Goal: Information Seeking & Learning: Learn about a topic

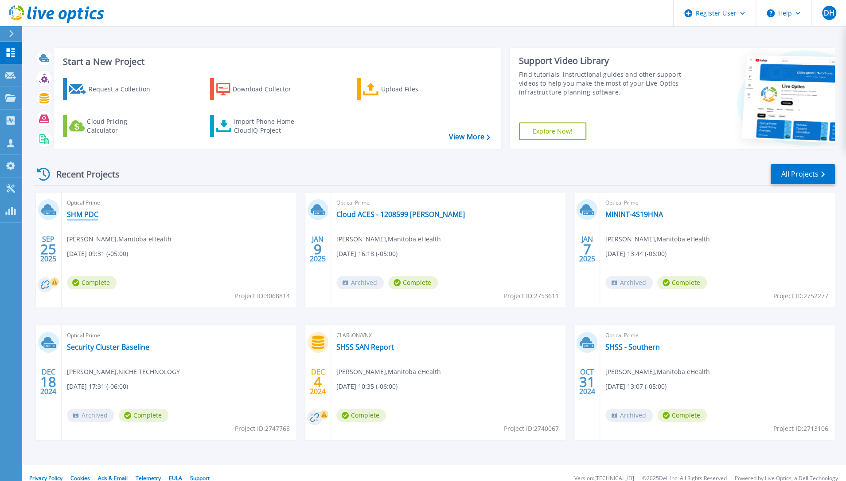
click at [80, 213] on link "SHM PDC" at bounding box center [82, 214] width 31 height 9
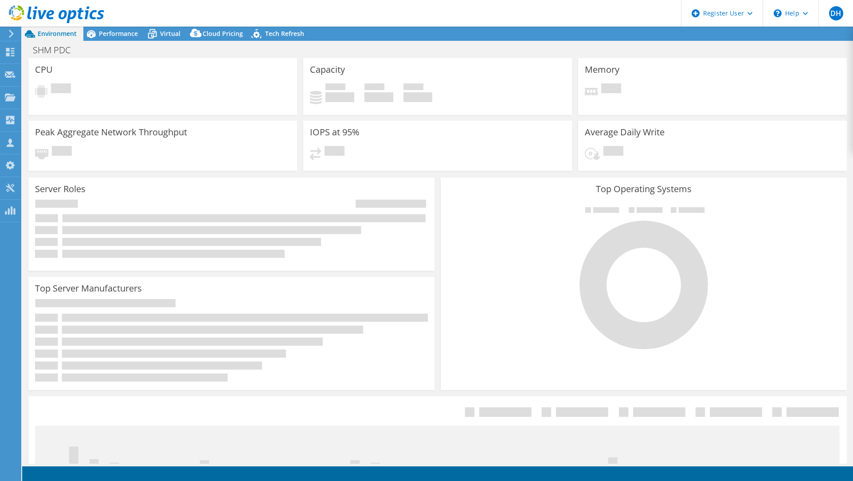
select select "USD"
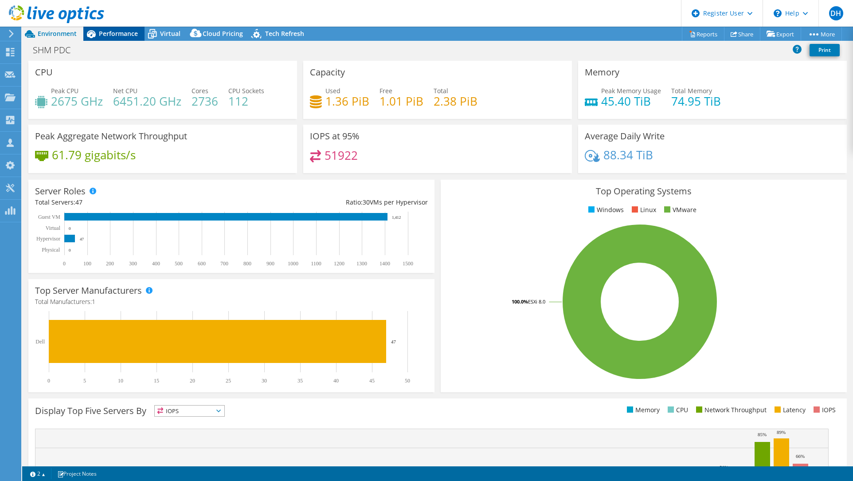
click at [127, 35] on span "Performance" at bounding box center [118, 33] width 39 height 8
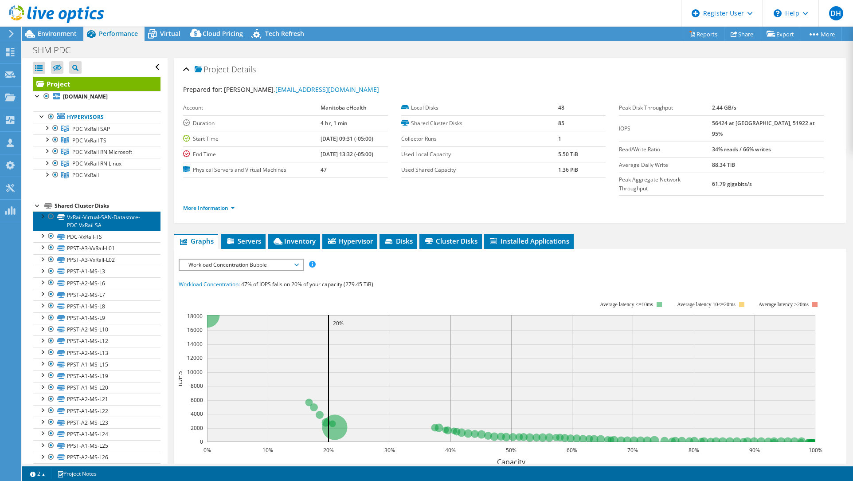
click at [74, 217] on link "VxRail-Virtual-SAN-Datastore-PDC VxRail SA" at bounding box center [96, 221] width 127 height 20
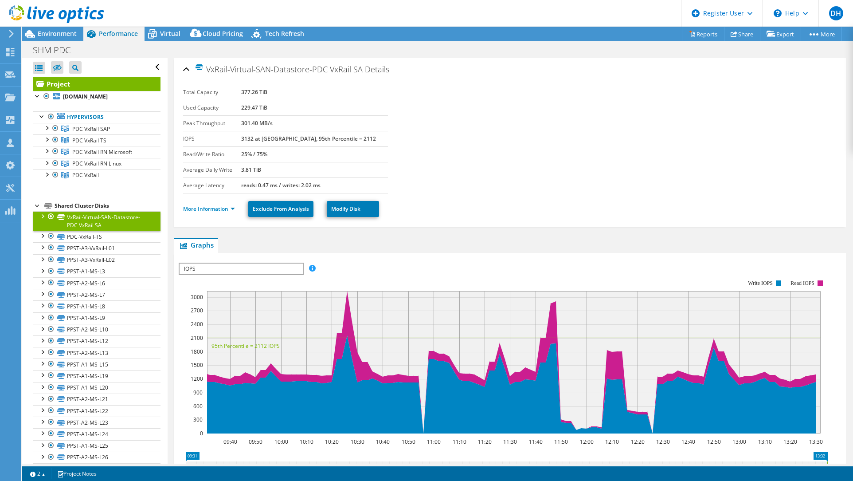
drag, startPoint x: 391, startPoint y: 70, endPoint x: 209, endPoint y: 71, distance: 181.3
click at [209, 71] on div "VxRail-Virtual-SAN-Datastore-PDC VxRail SA Details" at bounding box center [510, 69] width 654 height 19
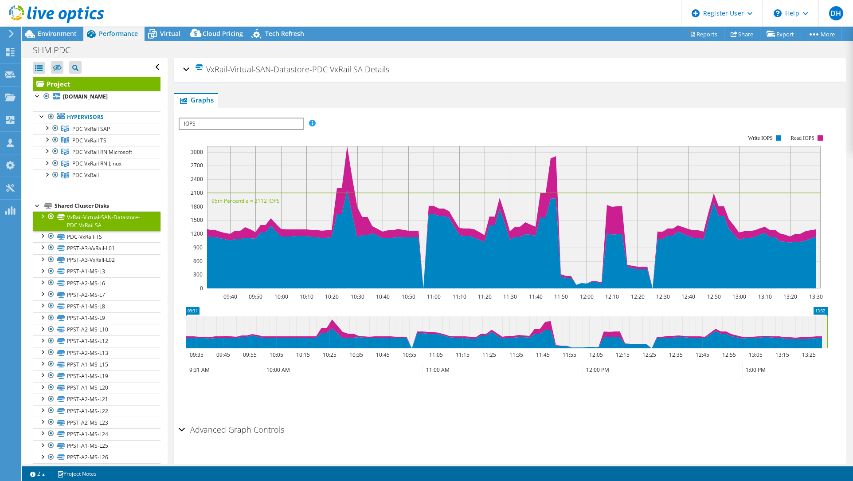
copy h2 "VxRail-Virtual-SAN-Datastore-PDC VxRail SA Details"
click at [47, 172] on div at bounding box center [46, 173] width 9 height 9
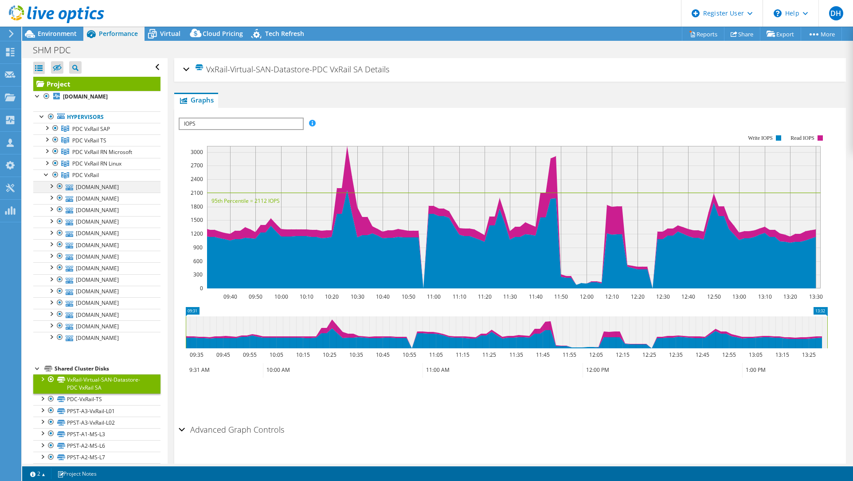
click at [53, 182] on div at bounding box center [51, 185] width 9 height 9
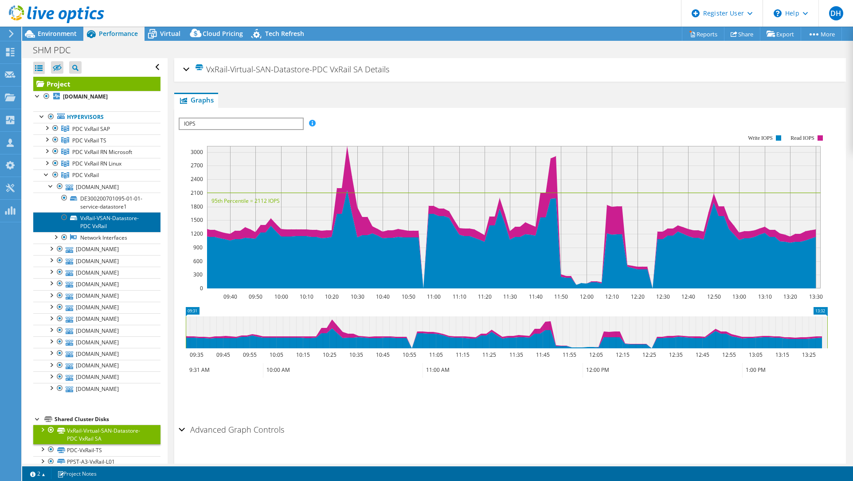
click at [111, 220] on link "VxRail-VSAN-Datastore-PDC VxRail" at bounding box center [96, 222] width 127 height 20
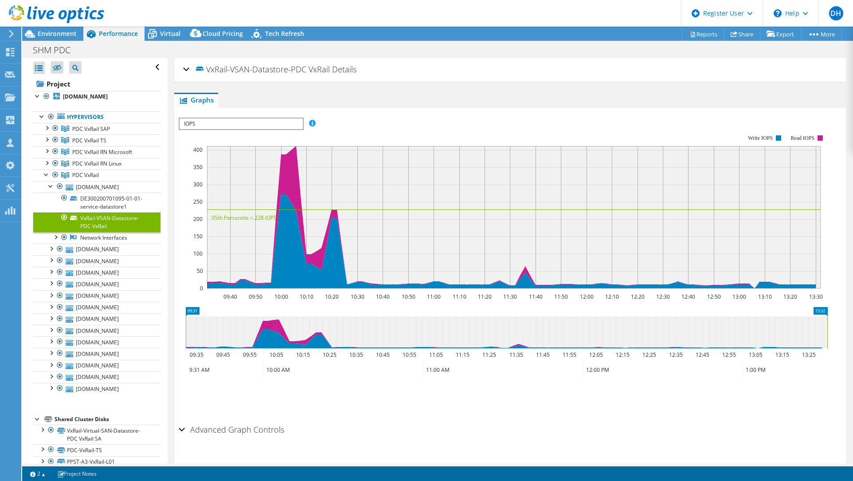
drag, startPoint x: 331, startPoint y: 71, endPoint x: 208, endPoint y: 71, distance: 122.4
click at [208, 71] on h2 "VxRail-VSAN-Datastore-PDC VxRail Details" at bounding box center [269, 69] width 173 height 18
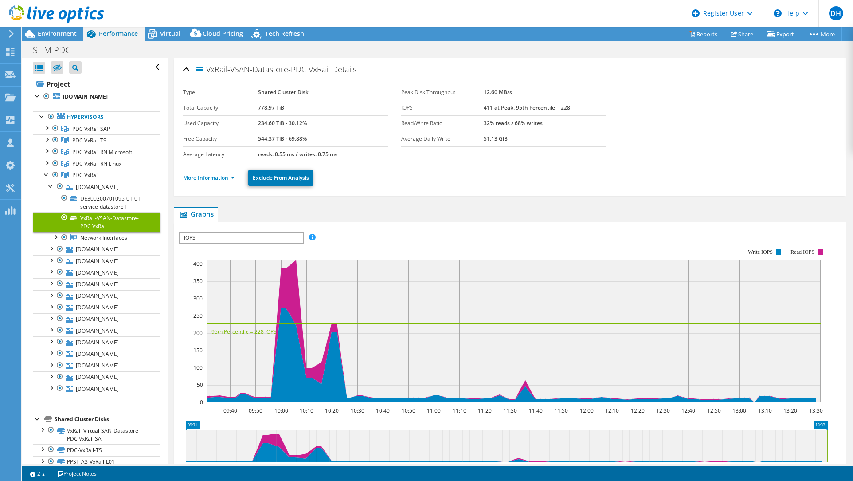
copy span "VxRail-VSAN-Datastore-PDC VxRail"
click at [46, 173] on div at bounding box center [46, 173] width 9 height 9
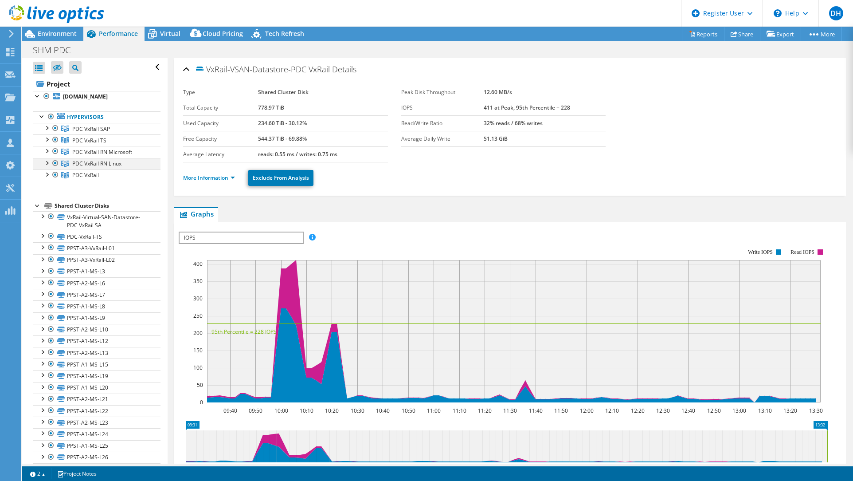
click at [48, 163] on div at bounding box center [46, 162] width 9 height 9
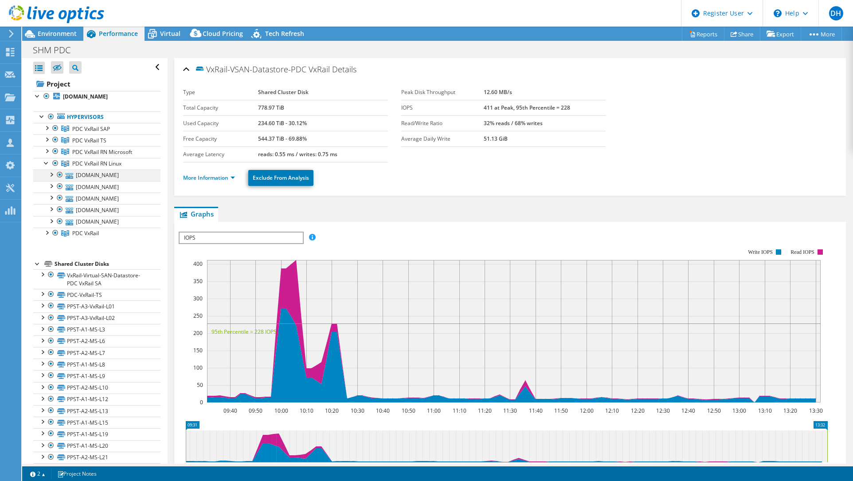
click at [50, 172] on div at bounding box center [51, 173] width 9 height 9
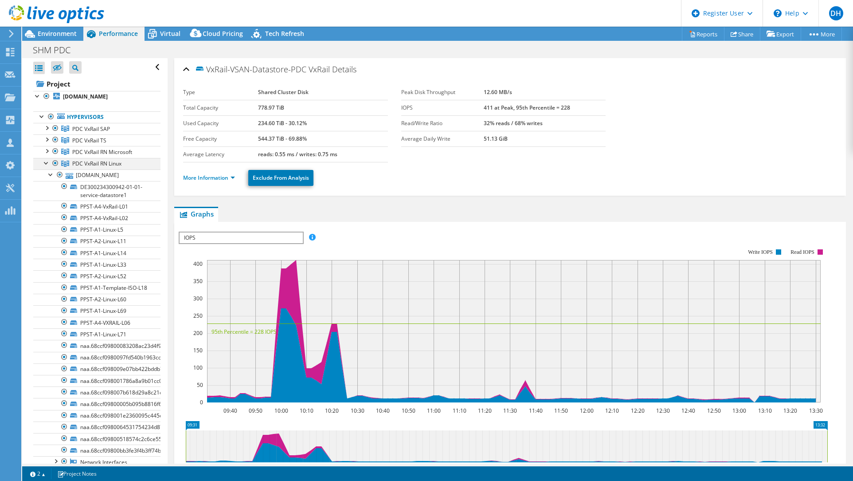
click at [44, 162] on div at bounding box center [46, 162] width 9 height 9
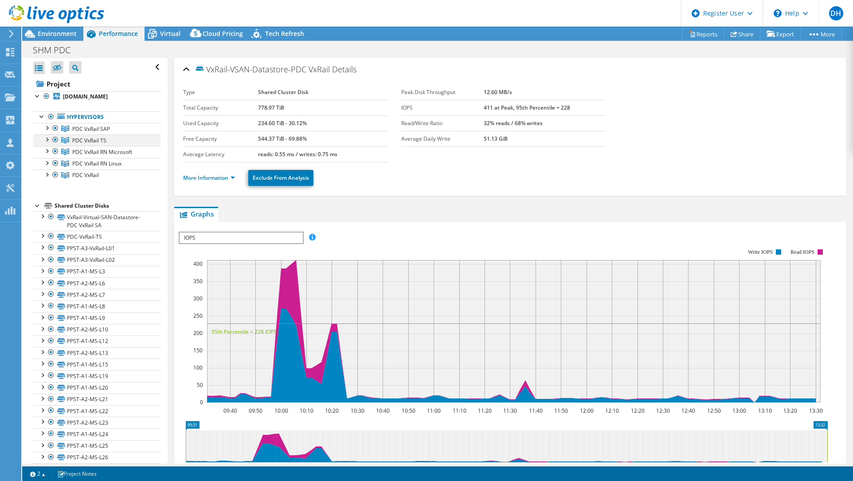
click at [46, 140] on div at bounding box center [46, 138] width 9 height 9
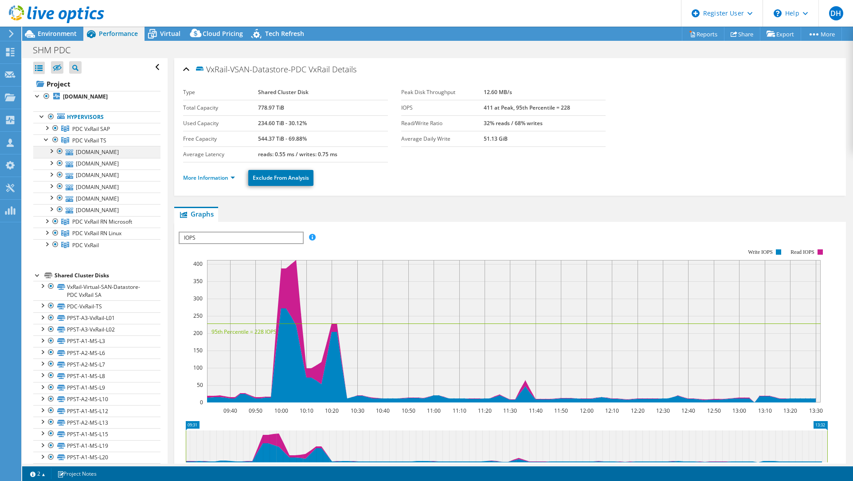
click at [51, 147] on div at bounding box center [51, 150] width 9 height 9
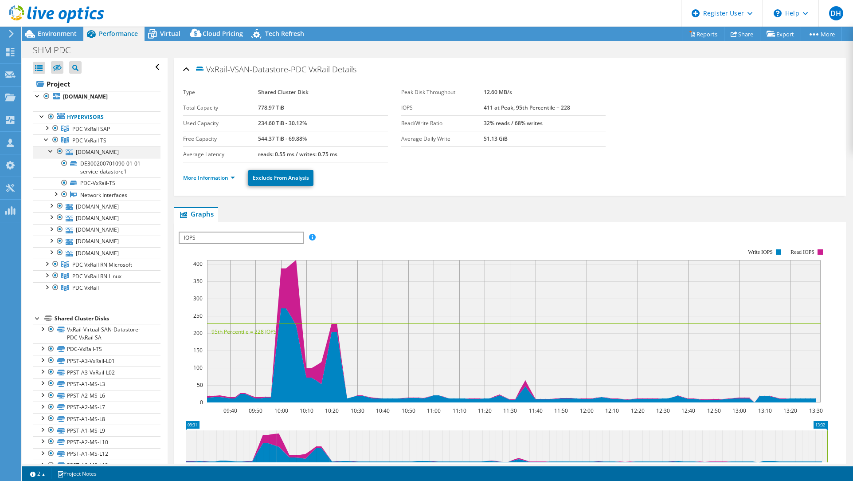
click at [50, 148] on div at bounding box center [51, 150] width 9 height 9
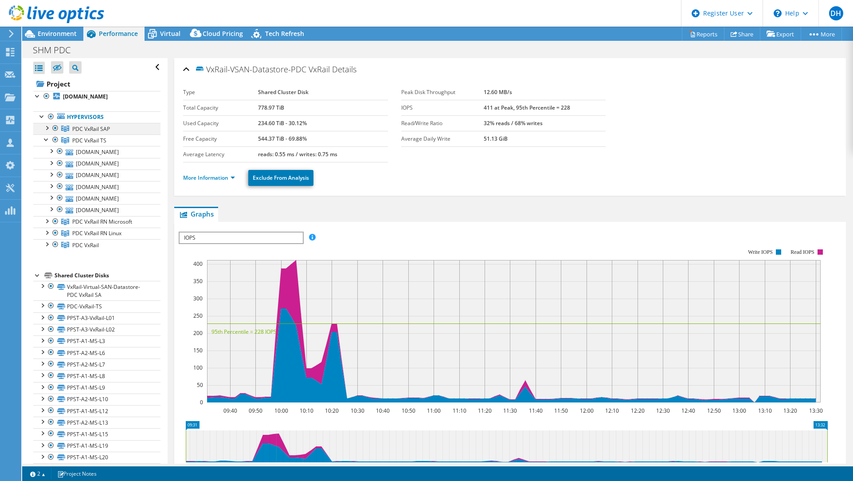
click at [47, 126] on div at bounding box center [46, 127] width 9 height 9
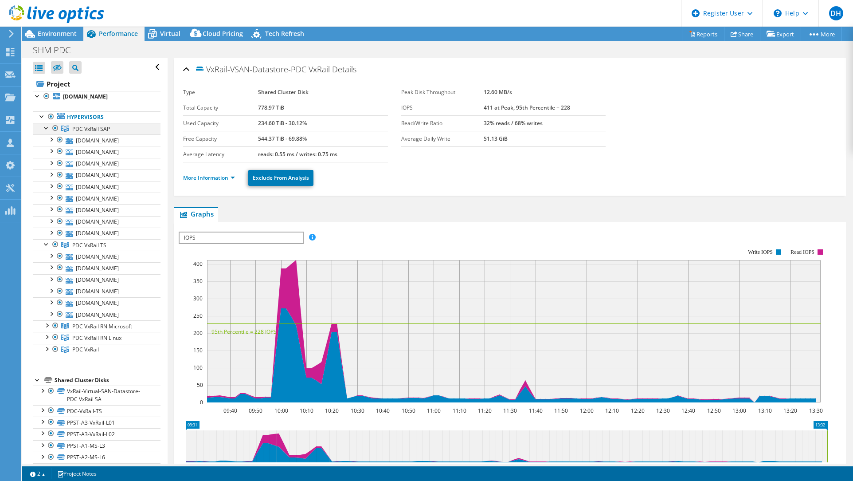
click at [47, 126] on div at bounding box center [46, 127] width 9 height 9
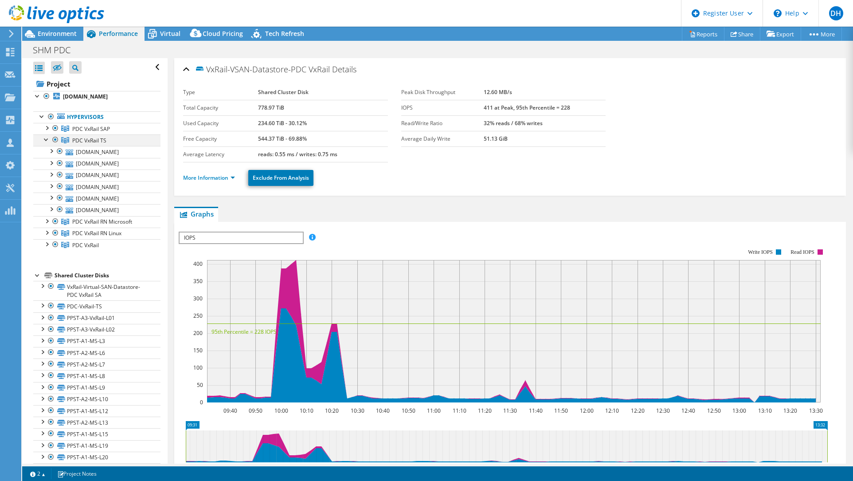
click at [46, 141] on div at bounding box center [46, 138] width 9 height 9
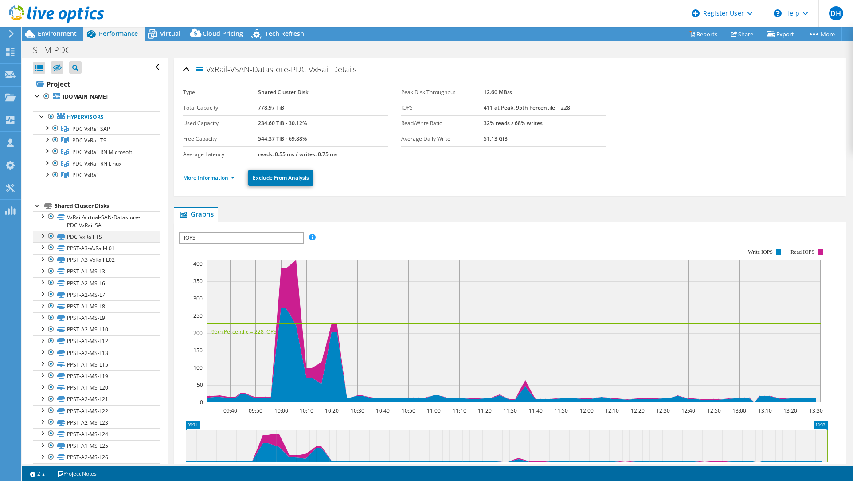
click at [45, 234] on div at bounding box center [42, 235] width 9 height 9
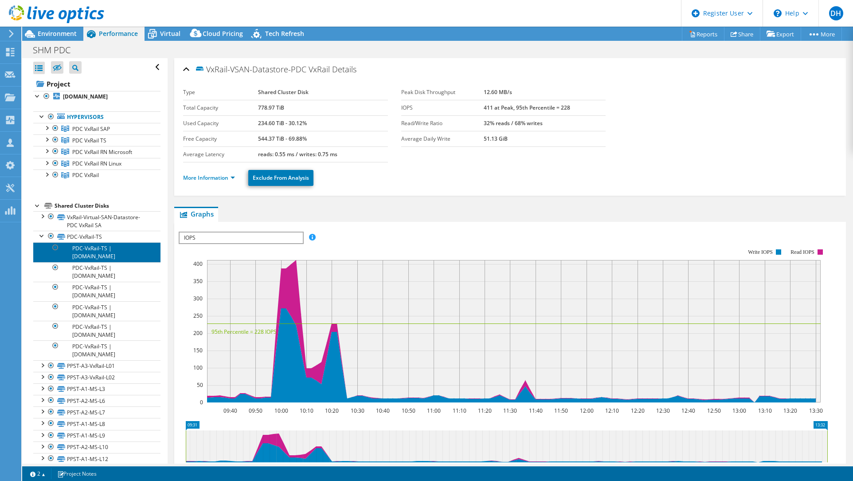
click at [78, 248] on link "PDC-VxRail-TS | [DOMAIN_NAME]" at bounding box center [96, 252] width 127 height 20
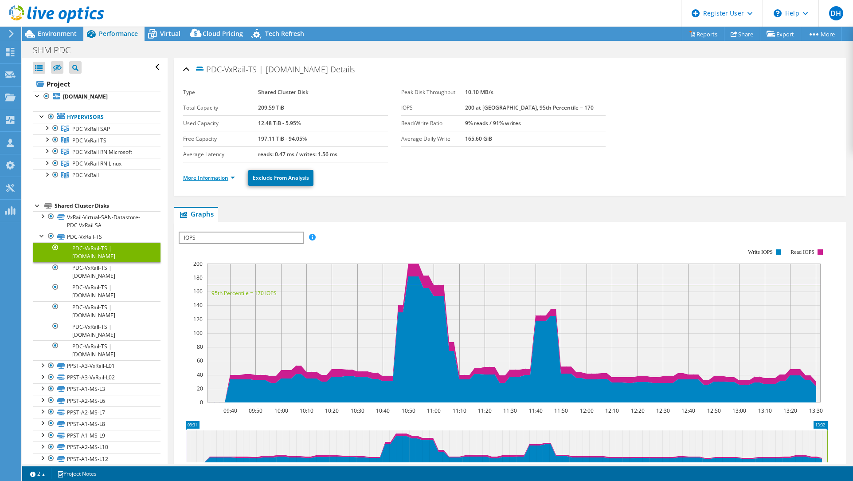
click at [208, 174] on link "More Information" at bounding box center [209, 178] width 52 height 8
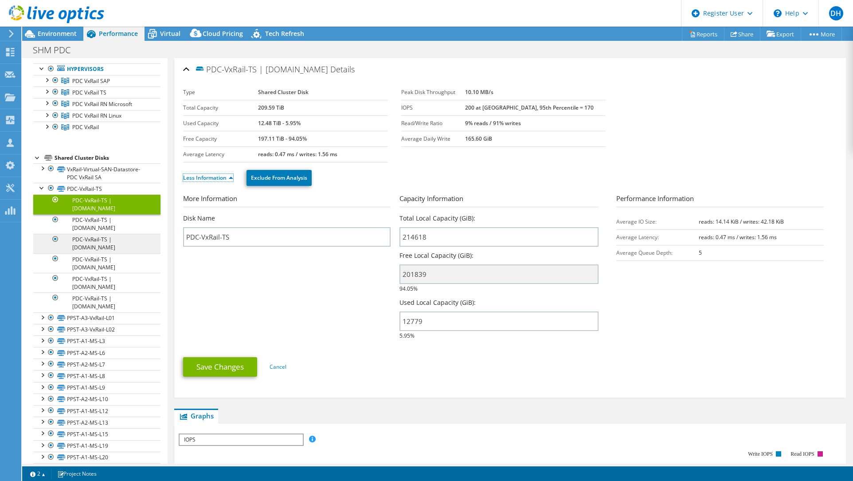
scroll to position [44, 0]
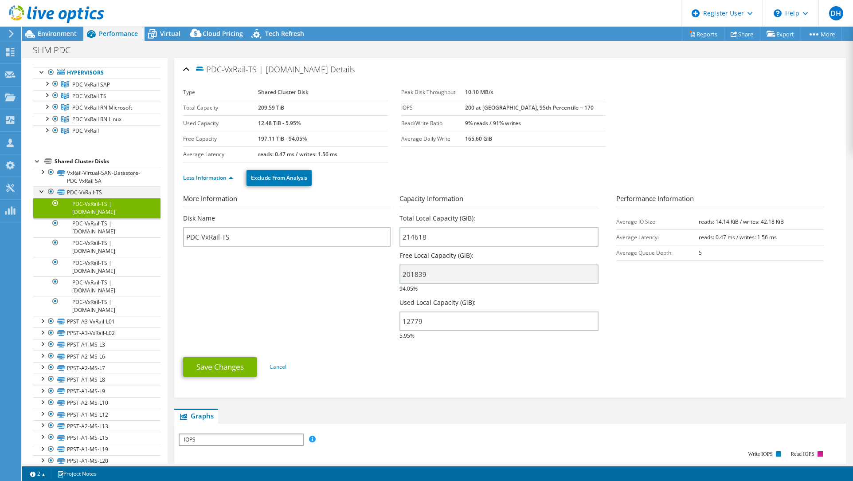
click at [40, 188] on div at bounding box center [42, 190] width 9 height 9
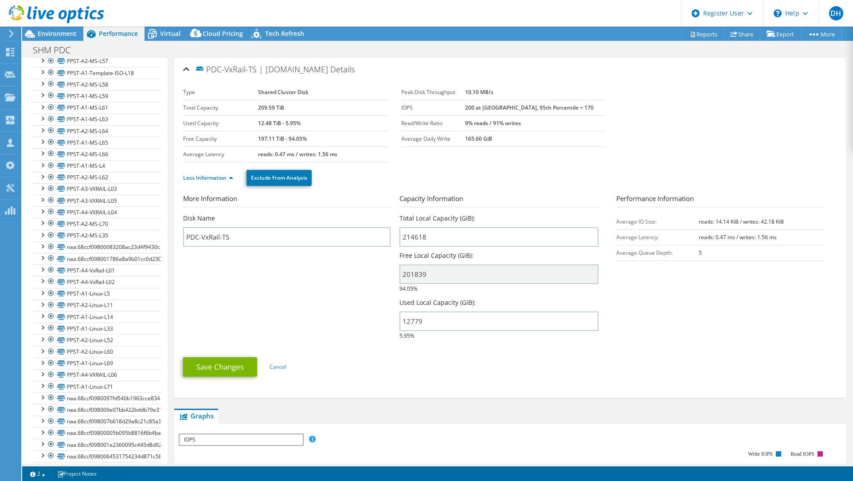
scroll to position [748, 0]
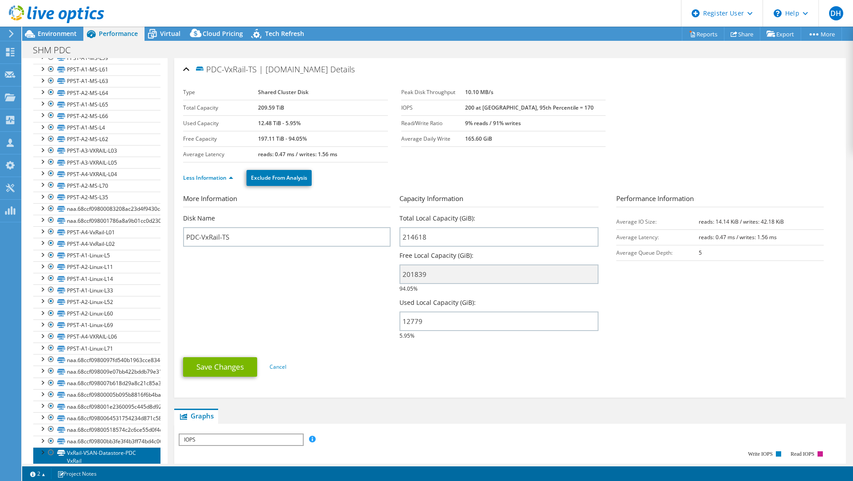
click at [90, 447] on link "VxRail-VSAN-Datastore-PDC VxRail" at bounding box center [96, 457] width 127 height 20
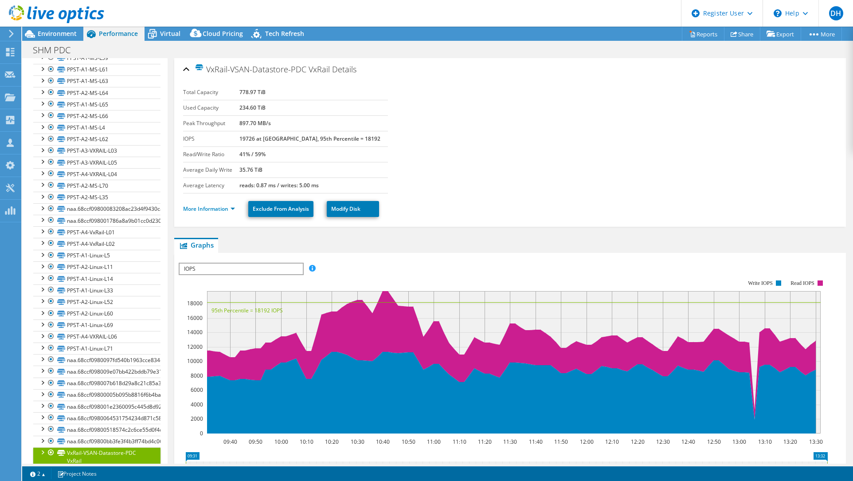
click at [43, 447] on div at bounding box center [42, 451] width 9 height 9
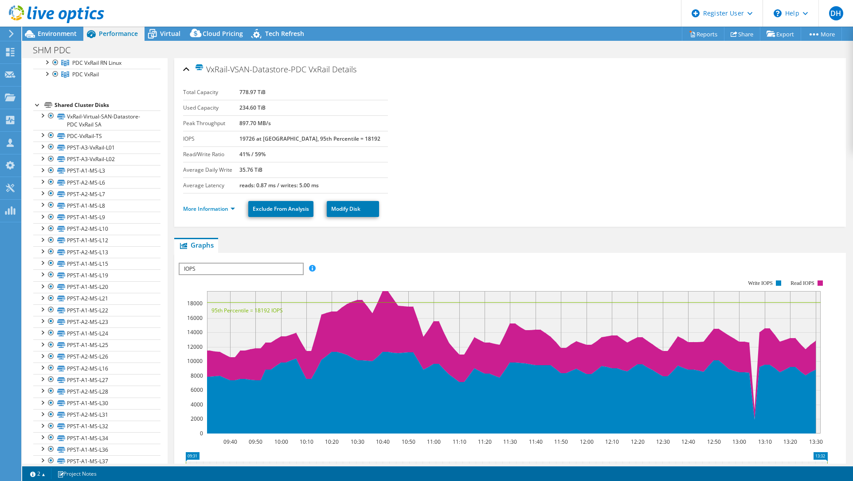
scroll to position [82, 0]
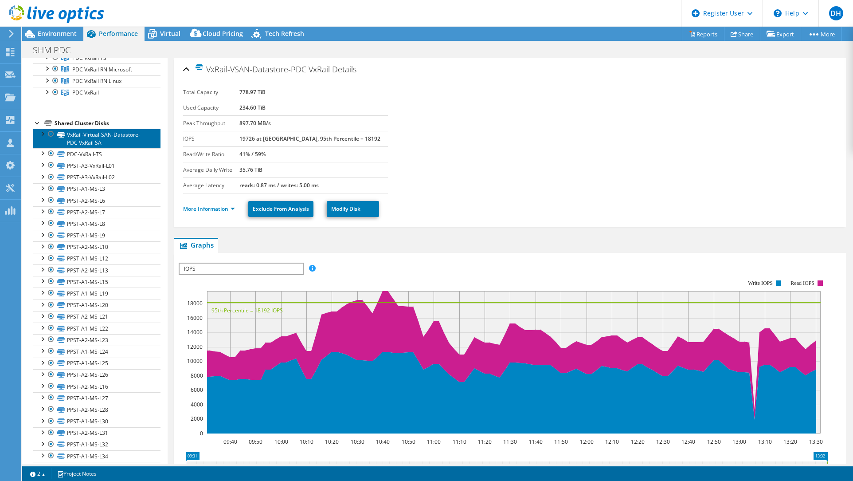
click at [86, 137] on link "VxRail-Virtual-SAN-Datastore-PDC VxRail SA" at bounding box center [96, 139] width 127 height 20
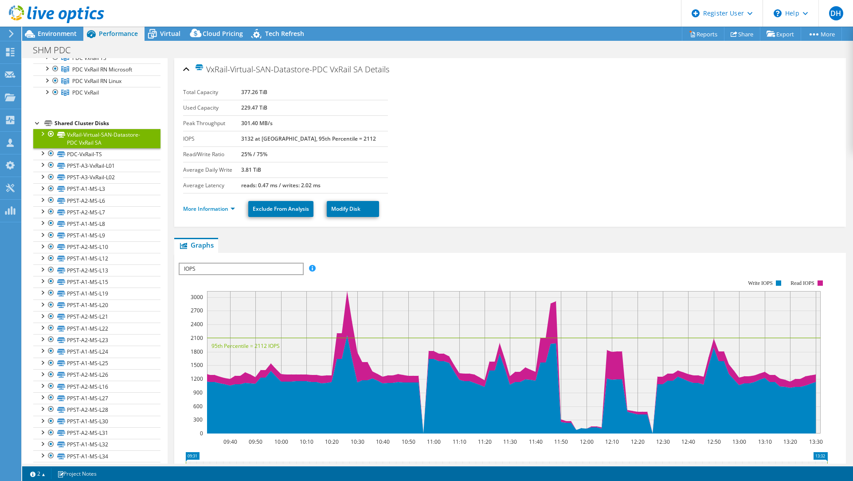
click at [42, 133] on div at bounding box center [42, 133] width 9 height 9
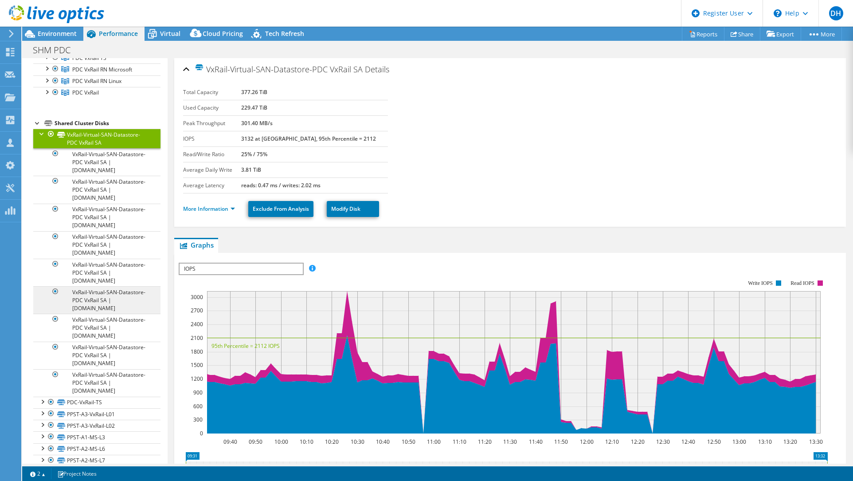
scroll to position [0, 0]
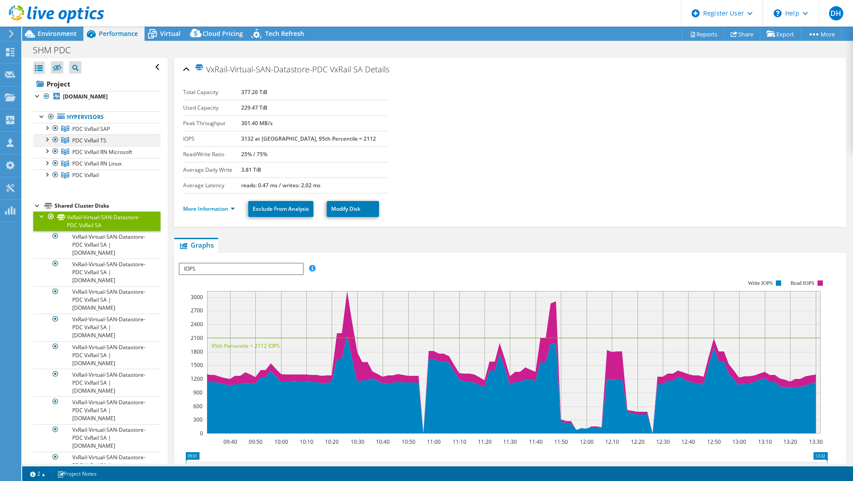
click at [49, 136] on div at bounding box center [46, 138] width 9 height 9
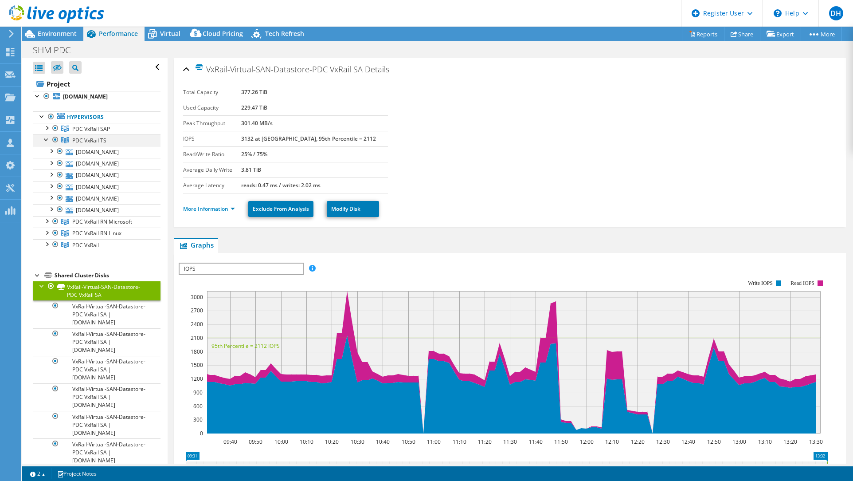
click at [49, 136] on div at bounding box center [46, 138] width 9 height 9
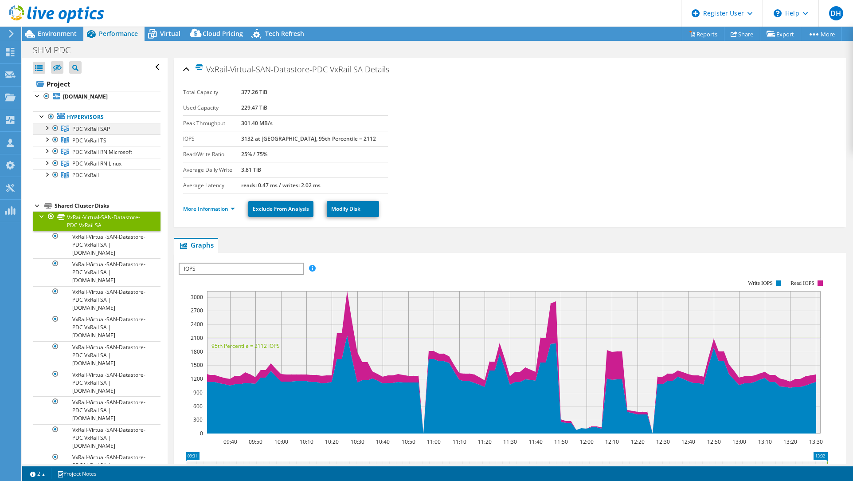
click at [47, 129] on div at bounding box center [46, 127] width 9 height 9
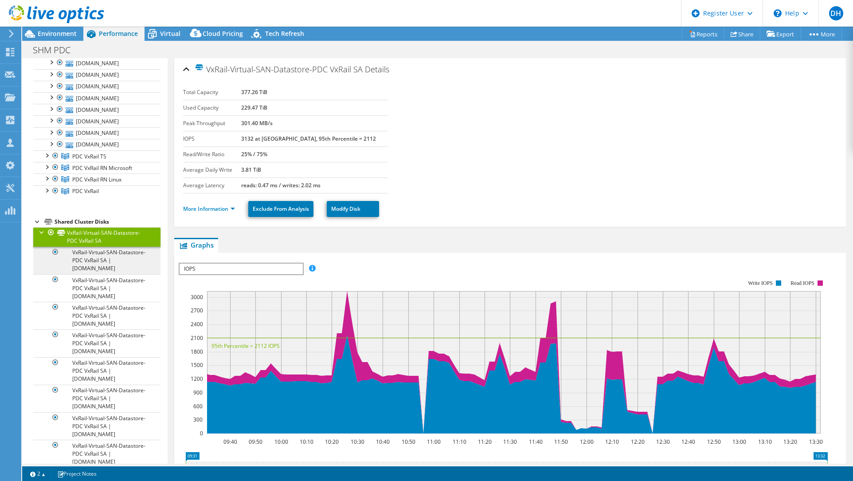
scroll to position [177, 0]
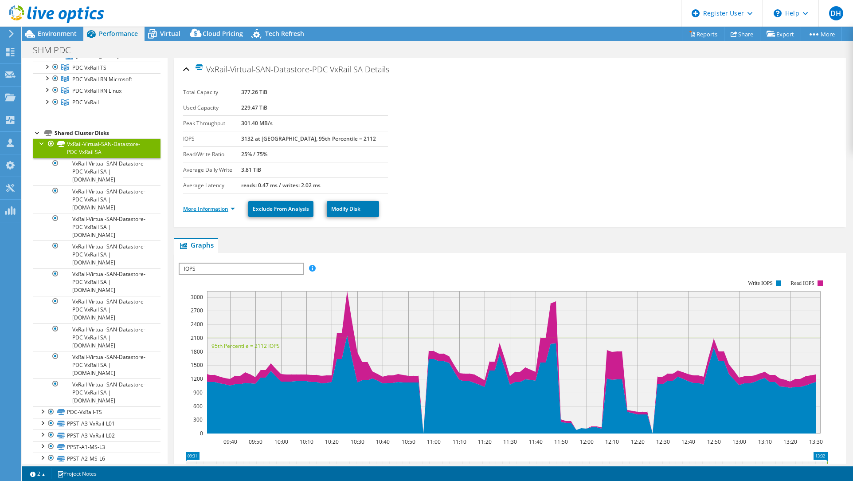
click at [231, 206] on link "More Information" at bounding box center [209, 209] width 52 height 8
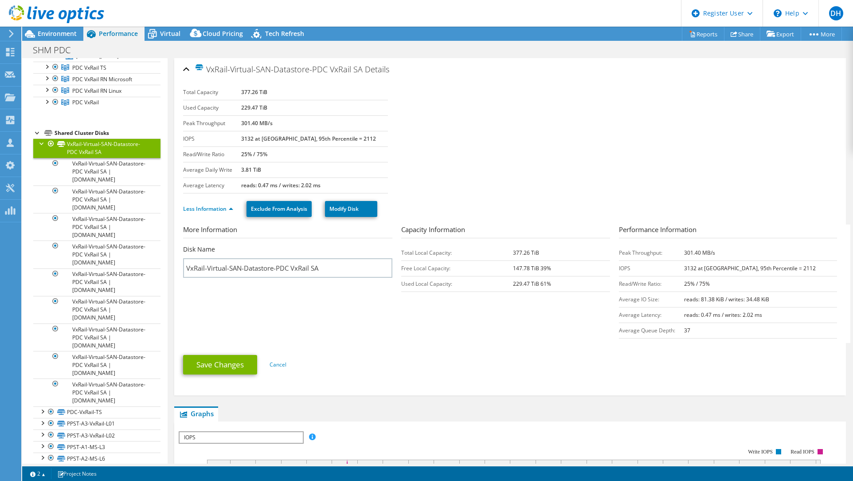
click at [40, 140] on div at bounding box center [42, 142] width 9 height 9
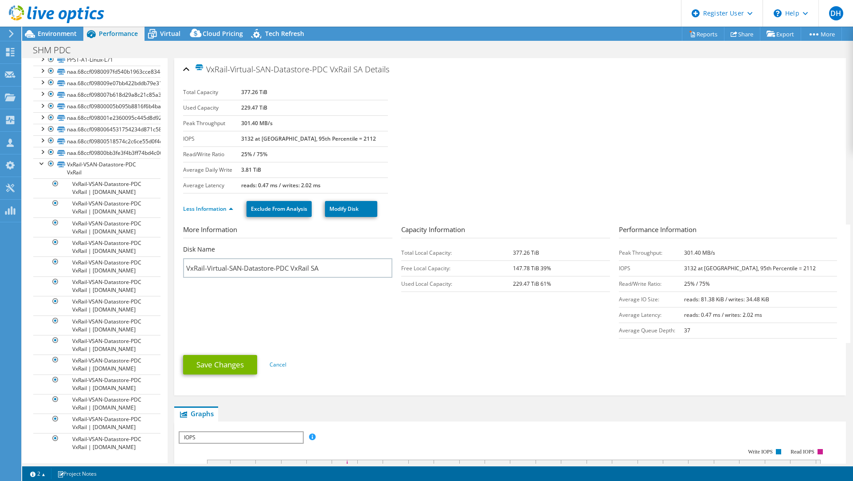
scroll to position [1057, 0]
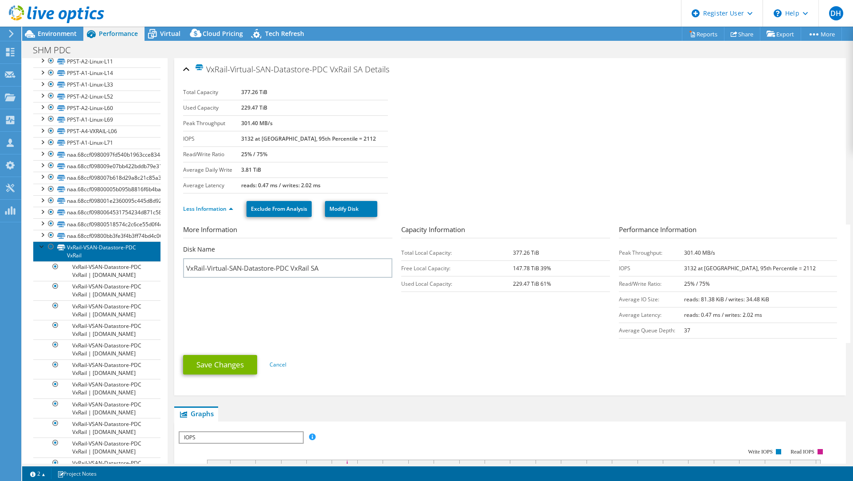
click at [94, 241] on link "VxRail-VSAN-Datastore-PDC VxRail" at bounding box center [96, 251] width 127 height 20
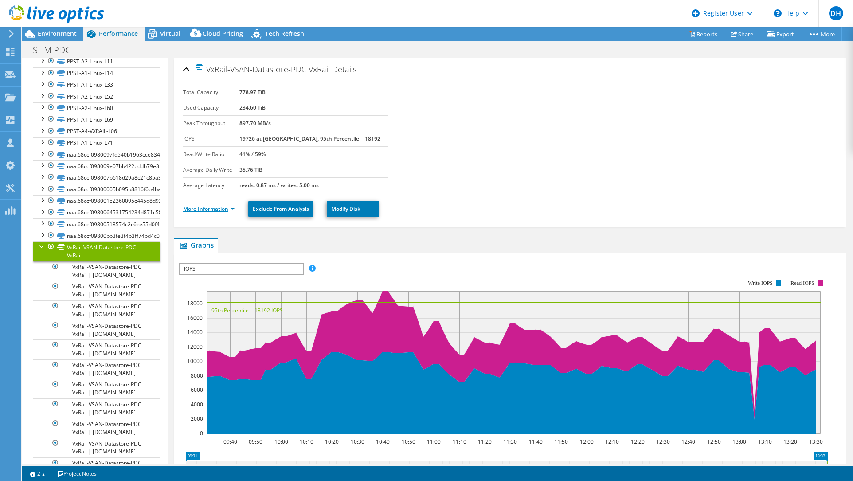
click at [223, 207] on link "More Information" at bounding box center [209, 209] width 52 height 8
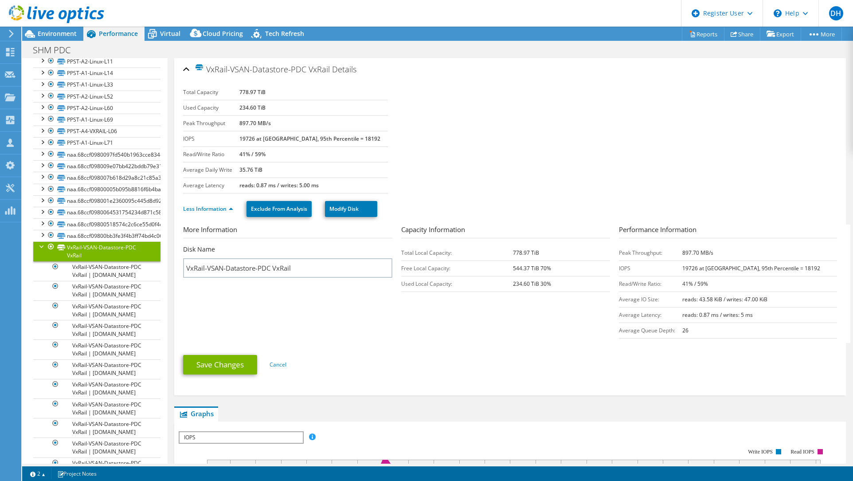
click at [43, 241] on div at bounding box center [42, 245] width 9 height 9
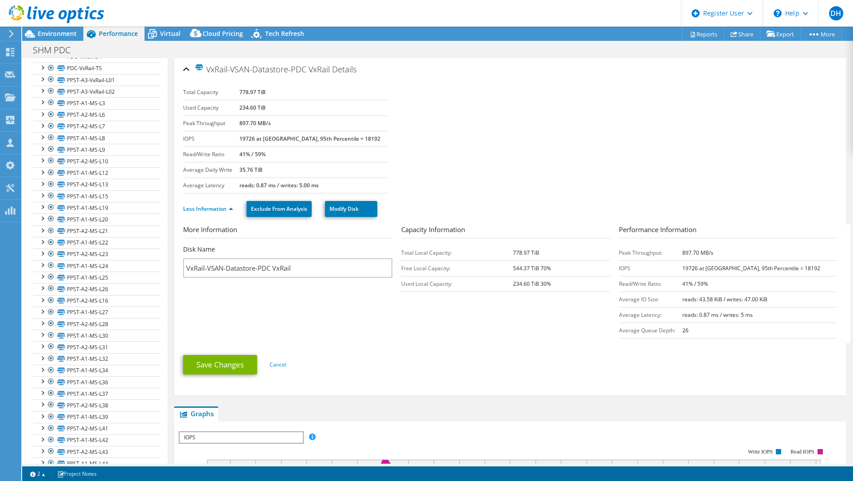
scroll to position [230, 0]
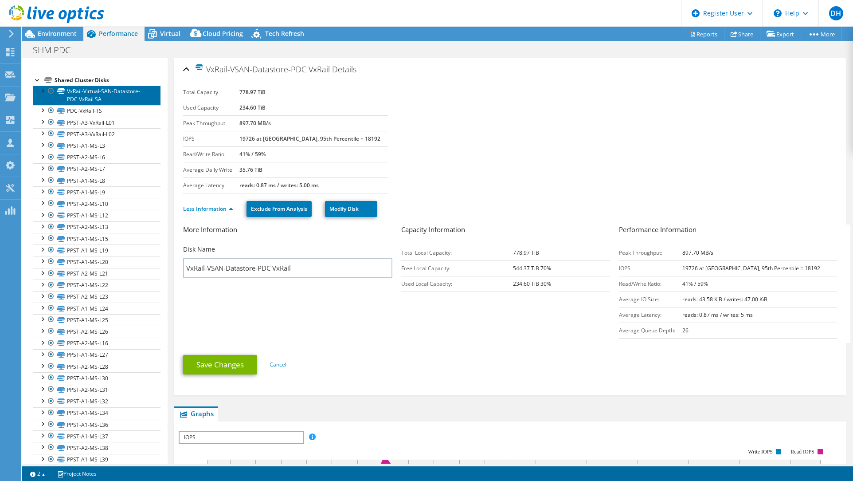
click at [114, 92] on link "VxRail-Virtual-SAN-Datastore-PDC VxRail SA" at bounding box center [96, 96] width 127 height 20
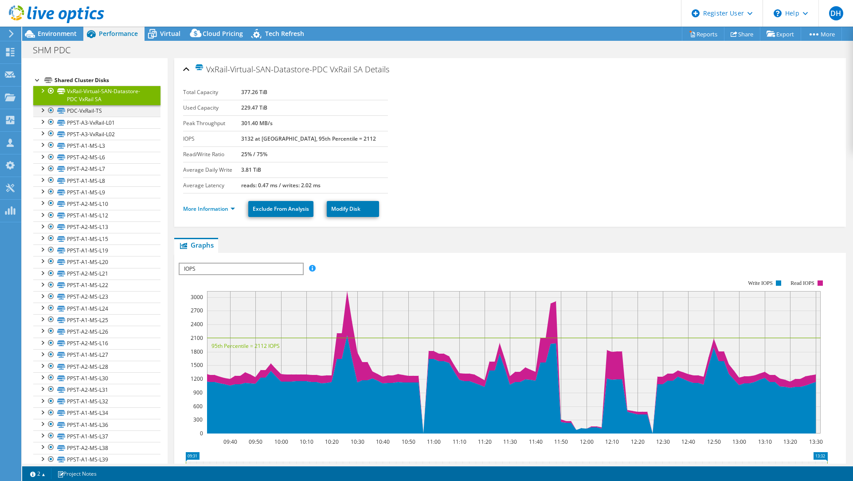
click at [45, 107] on div at bounding box center [42, 109] width 9 height 9
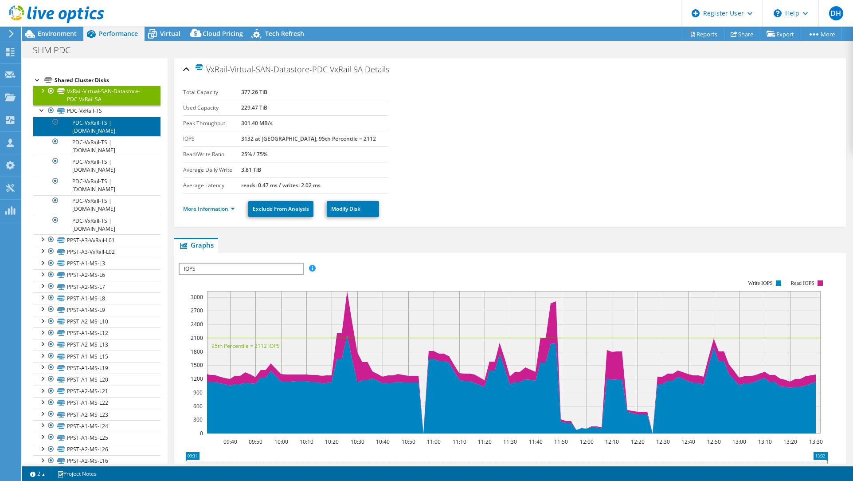
click at [110, 128] on link "PDC-VxRail-TS | [DOMAIN_NAME]" at bounding box center [96, 127] width 127 height 20
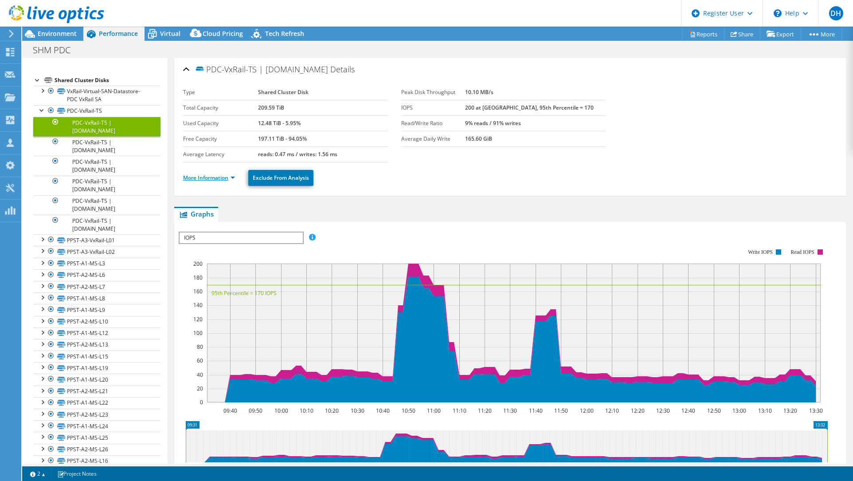
click at [225, 176] on link "More Information" at bounding box center [209, 178] width 52 height 8
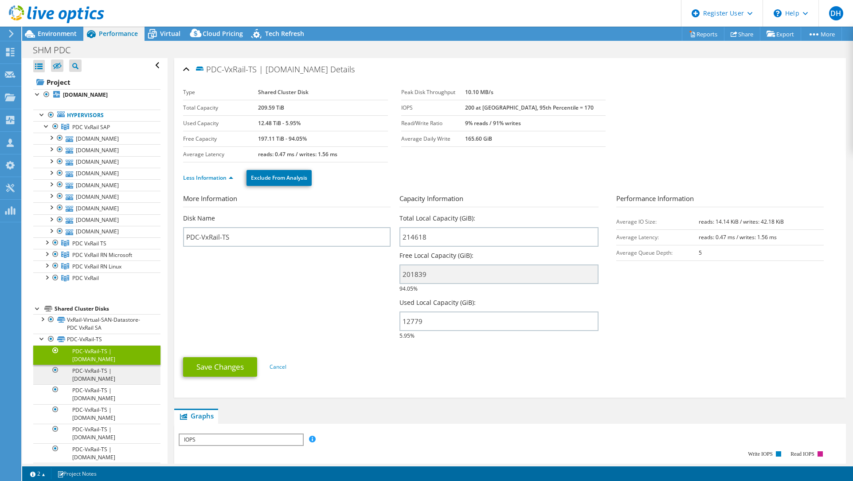
scroll to position [0, 0]
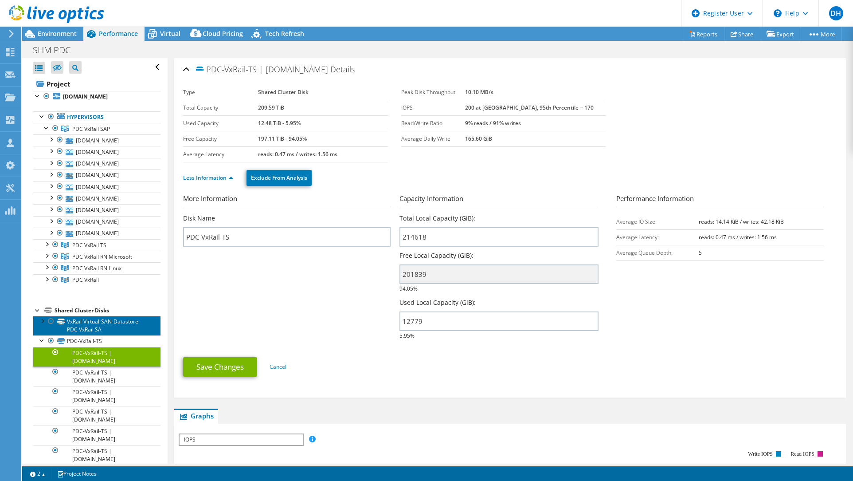
click at [82, 327] on link "VxRail-Virtual-SAN-Datastore-PDC VxRail SA" at bounding box center [96, 326] width 127 height 20
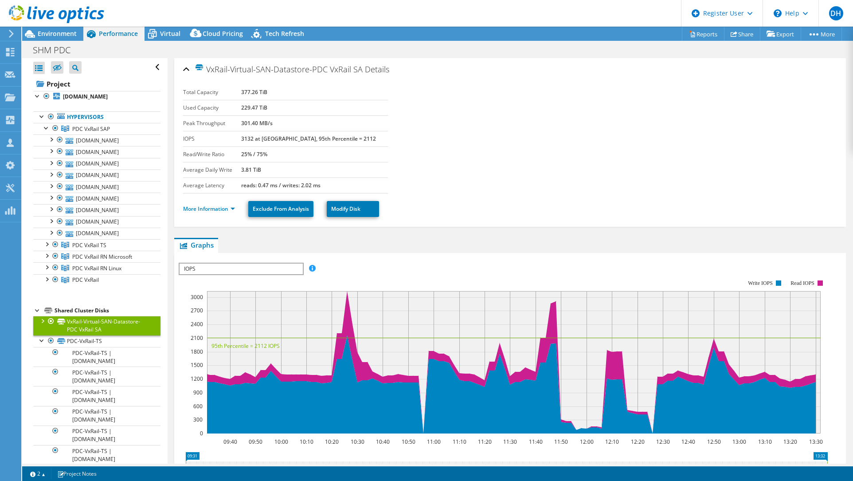
click at [40, 317] on div at bounding box center [42, 320] width 9 height 9
click at [74, 336] on link "PDC-VxRail-TS" at bounding box center [96, 341] width 127 height 12
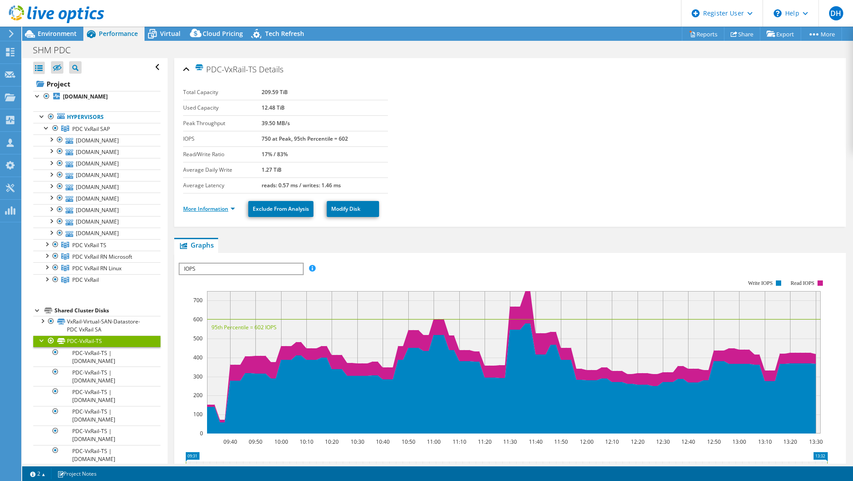
click at [223, 208] on link "More Information" at bounding box center [209, 209] width 52 height 8
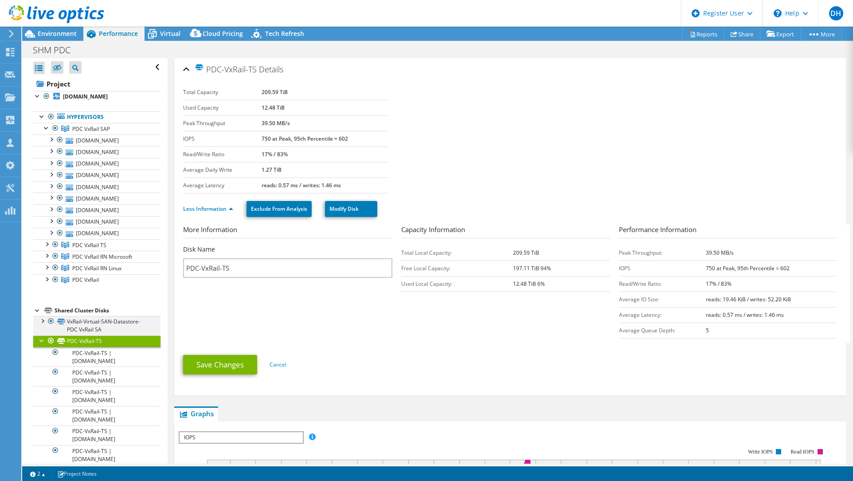
click at [43, 319] on div at bounding box center [42, 320] width 9 height 9
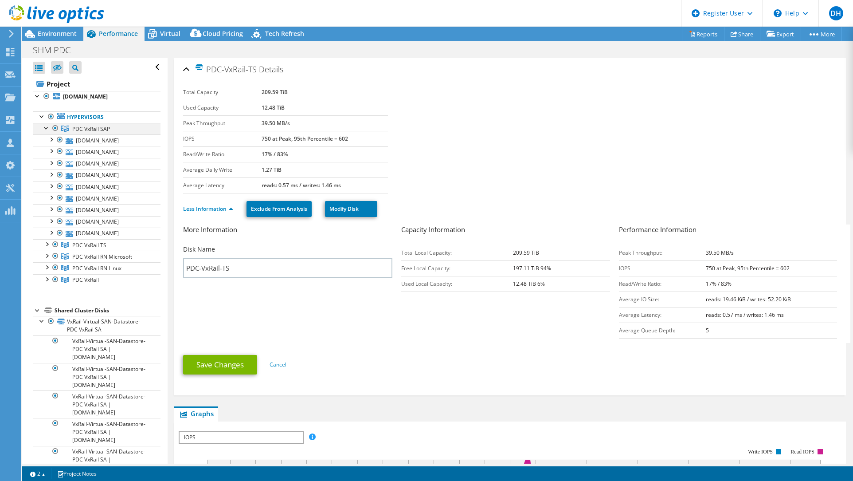
click at [45, 125] on div at bounding box center [46, 127] width 9 height 9
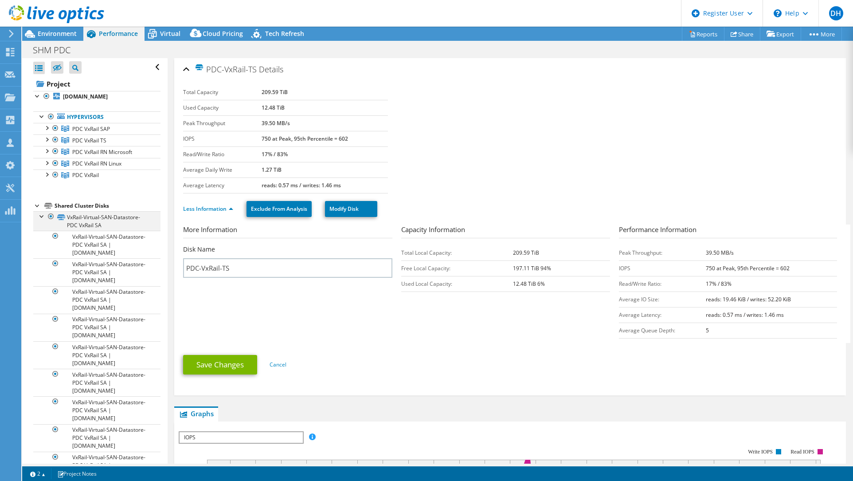
click at [40, 215] on div at bounding box center [42, 215] width 9 height 9
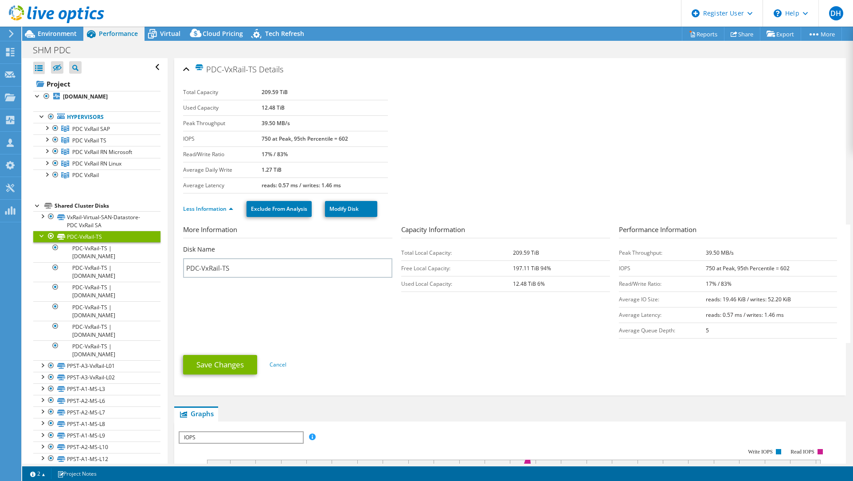
click at [42, 236] on div at bounding box center [42, 235] width 9 height 9
